Goal: Task Accomplishment & Management: Manage account settings

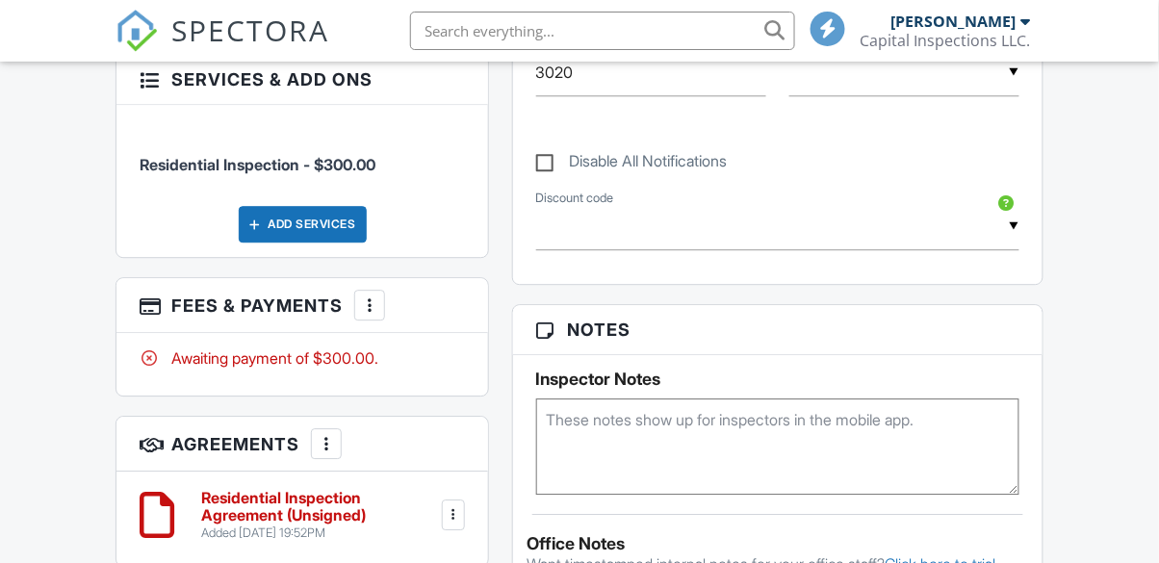
scroll to position [1027, 0]
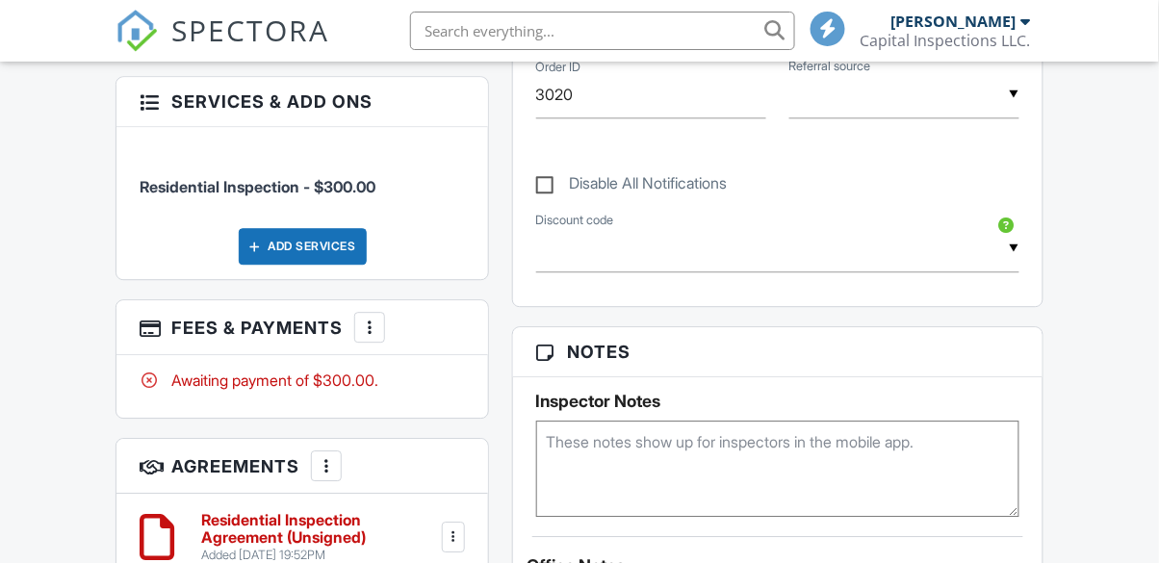
click at [321, 450] on div "More" at bounding box center [326, 465] width 31 height 31
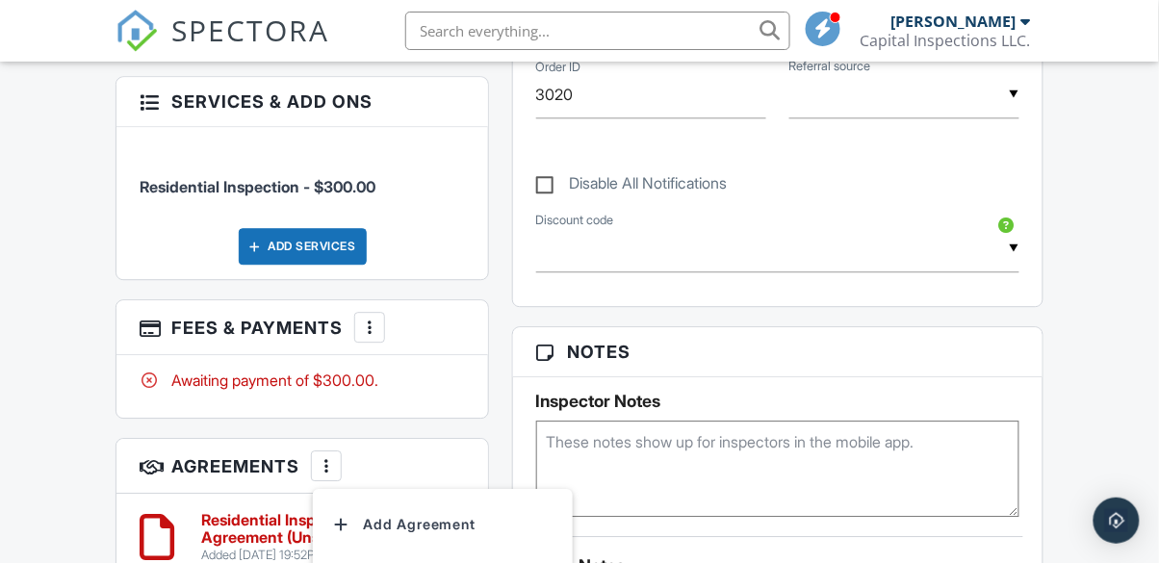
click at [132, 389] on div "Awaiting payment of $300.00." at bounding box center [301, 386] width 371 height 63
click at [434, 530] on h6 "Residential Inspection Agreement (Unsigned)" at bounding box center [319, 529] width 237 height 34
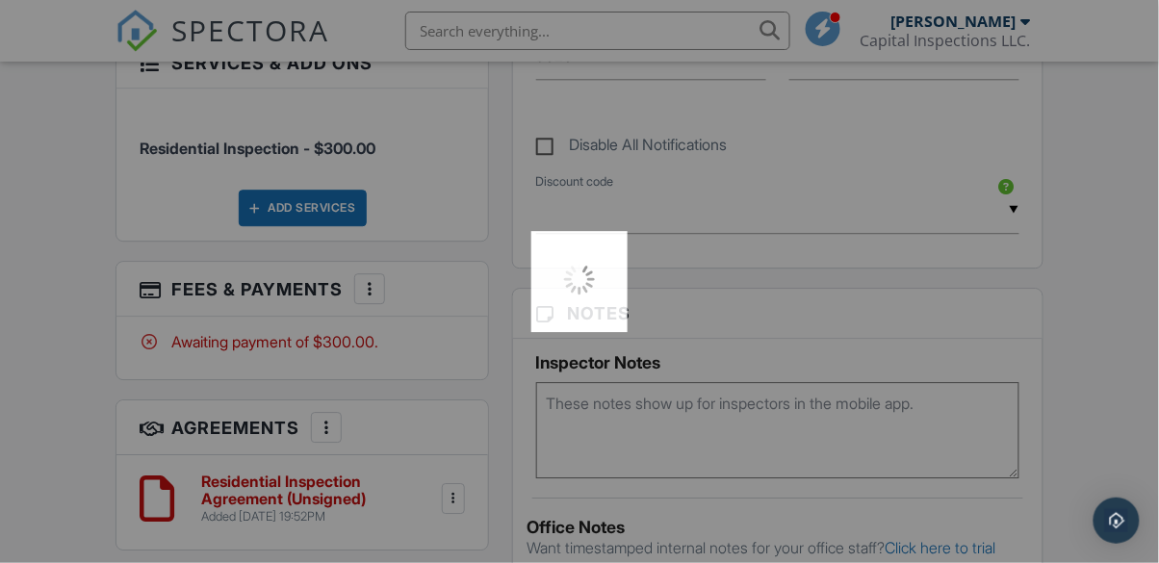
scroll to position [1104, 0]
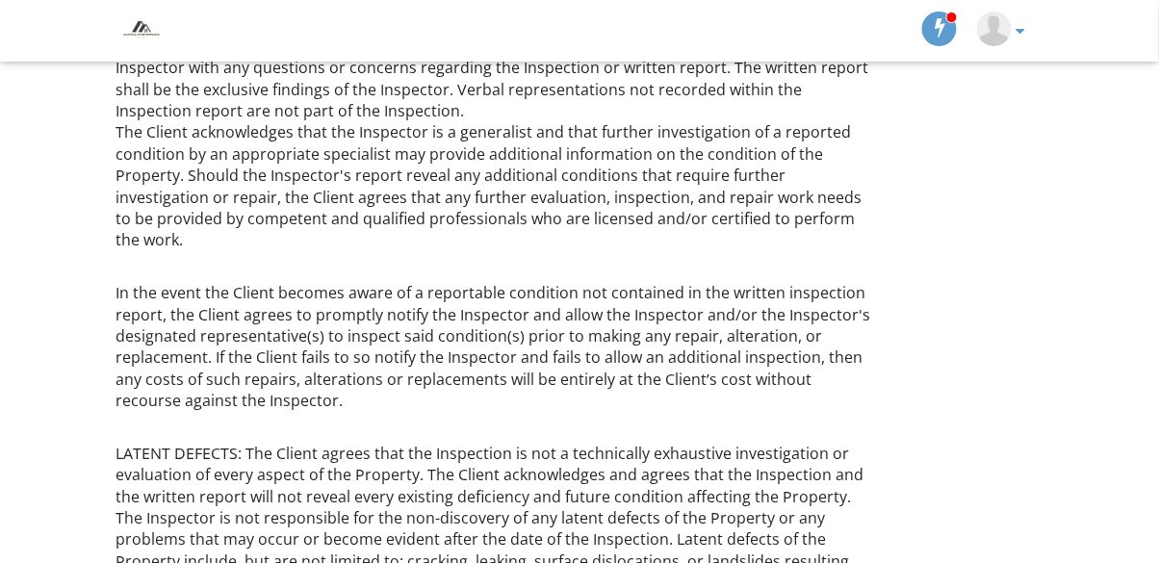
scroll to position [1242, 0]
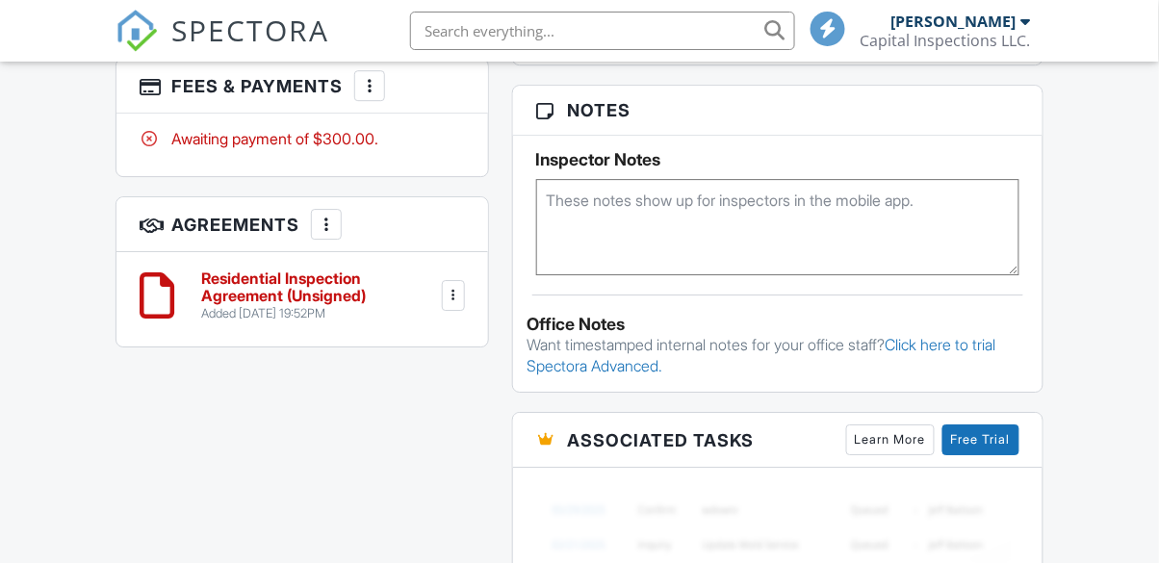
scroll to position [1259, 0]
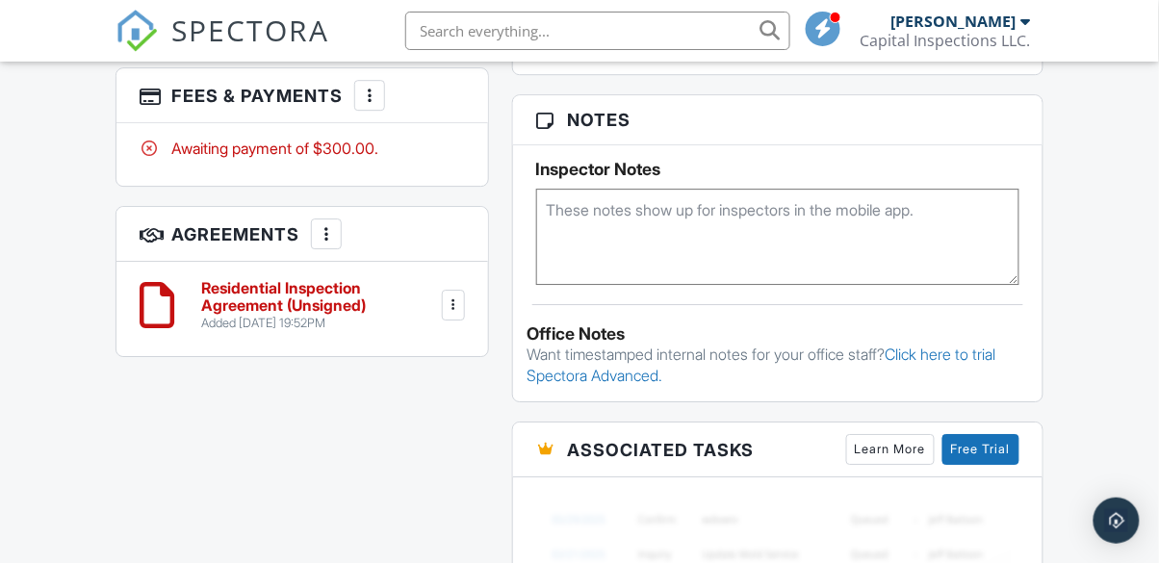
click at [320, 224] on div at bounding box center [326, 233] width 19 height 19
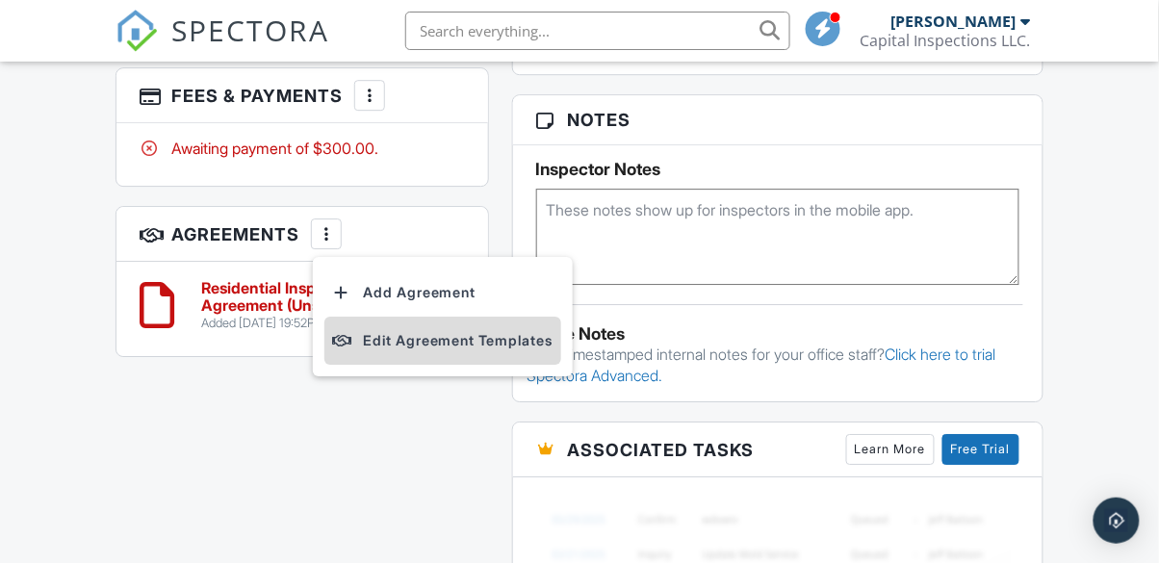
click at [369, 333] on li "Edit Agreement Templates" at bounding box center [442, 341] width 237 height 48
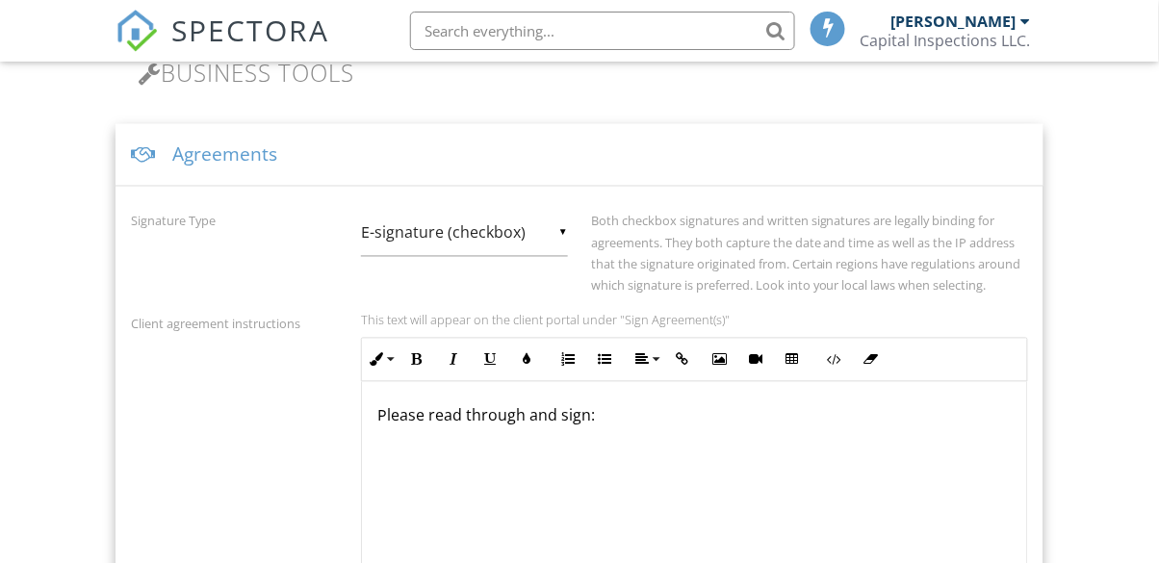
scroll to position [802, 0]
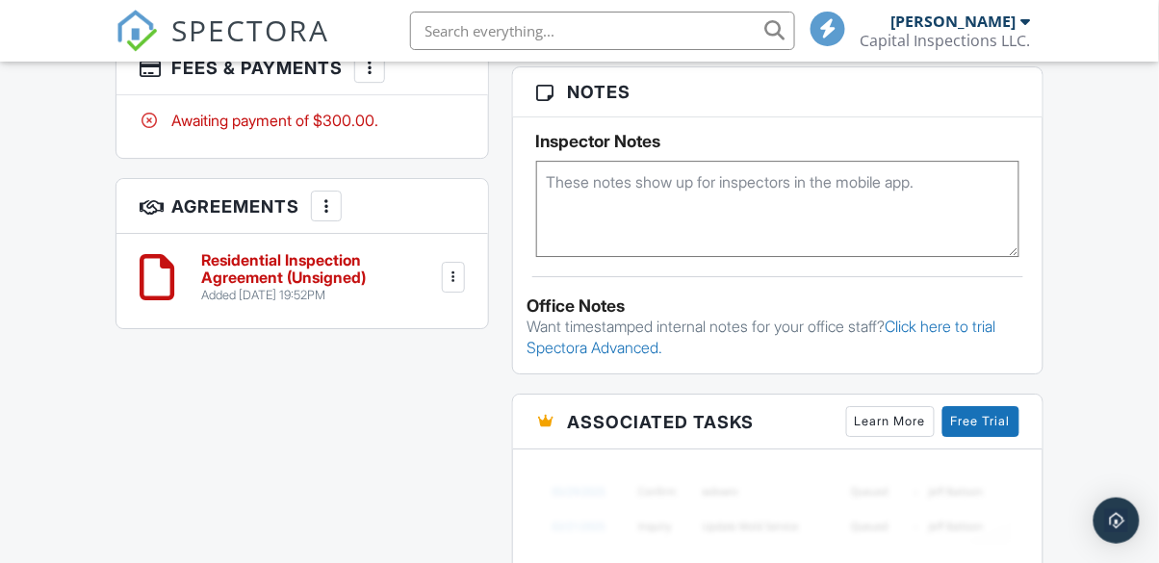
scroll to position [1287, 0]
click at [447, 269] on div at bounding box center [453, 277] width 19 height 19
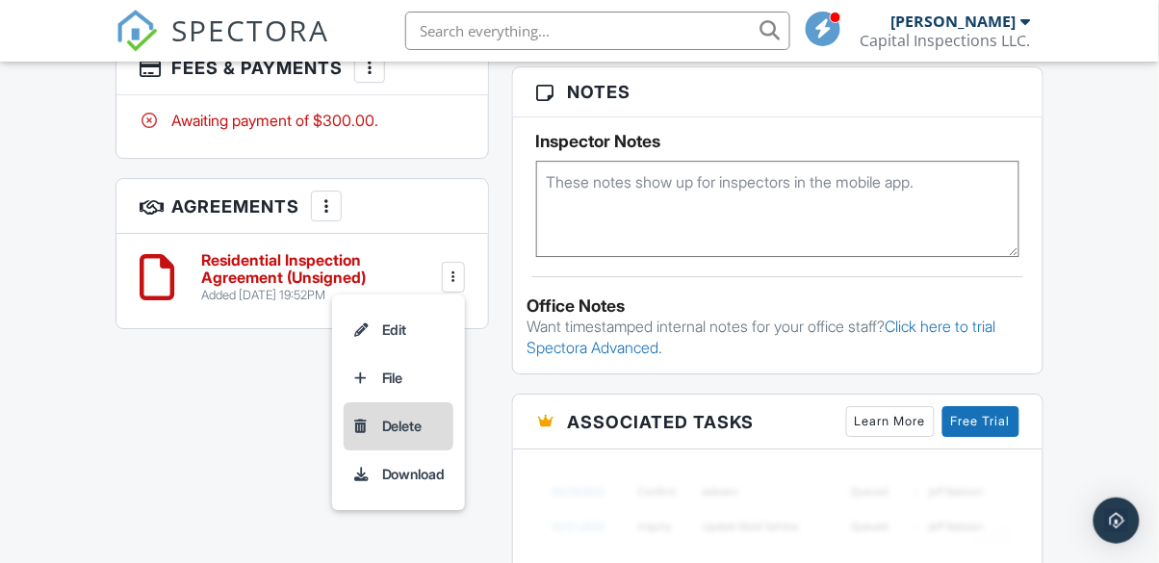
click at [362, 417] on div at bounding box center [360, 426] width 19 height 19
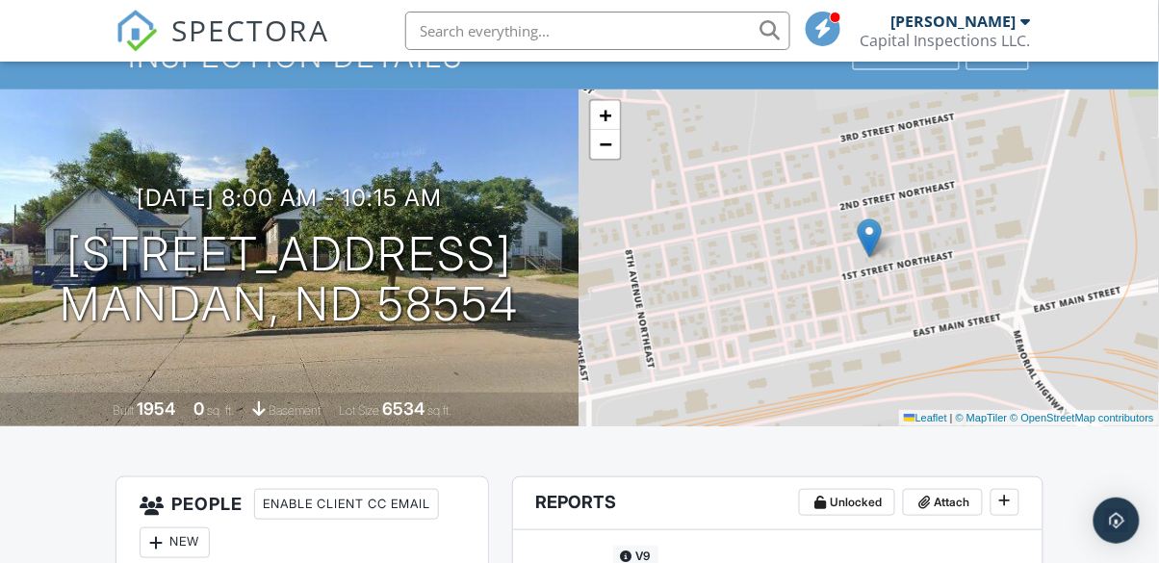
scroll to position [103, 0]
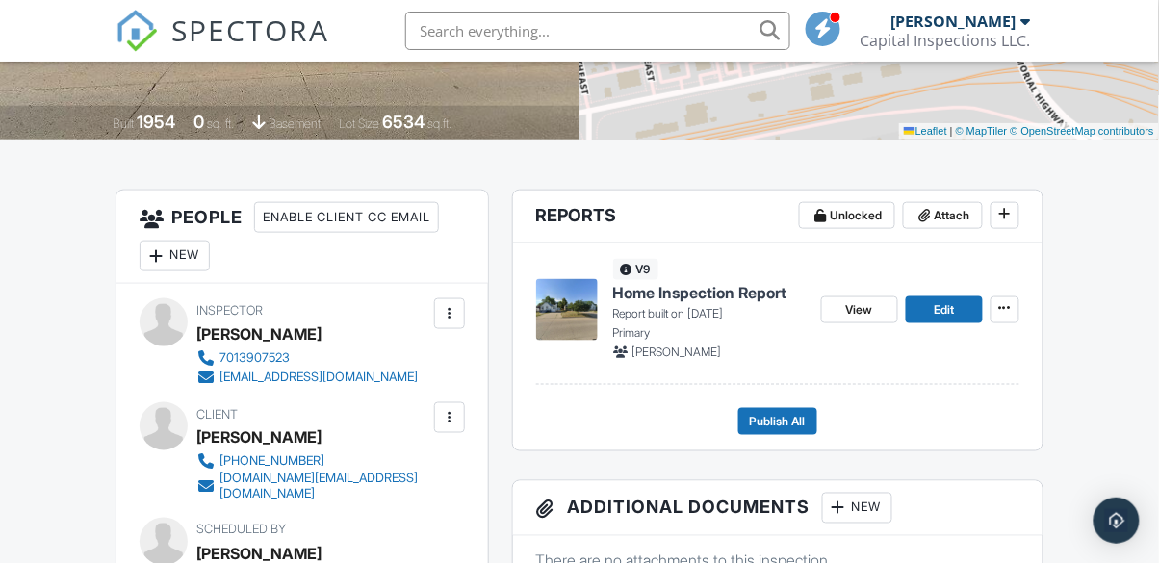
scroll to position [387, 0]
